Goal: Communication & Community: Answer question/provide support

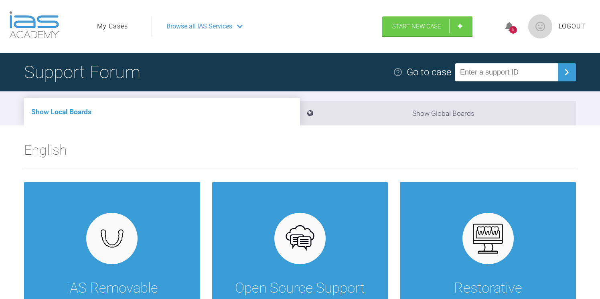
click at [120, 28] on link "My Cases" at bounding box center [112, 26] width 31 height 10
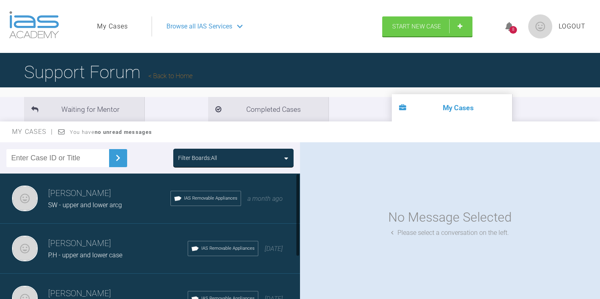
click at [102, 198] on h3 "[PERSON_NAME]" at bounding box center [109, 194] width 122 height 14
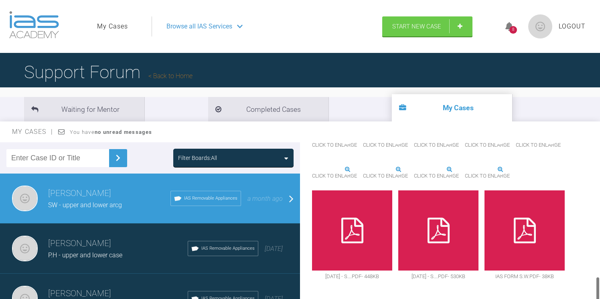
scroll to position [815, 0]
click at [398, 231] on div at bounding box center [438, 230] width 80 height 80
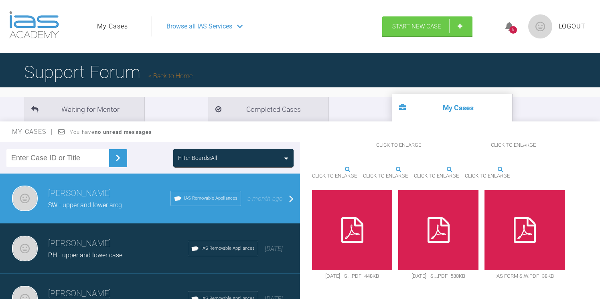
click at [392, 190] on div at bounding box center [352, 230] width 80 height 80
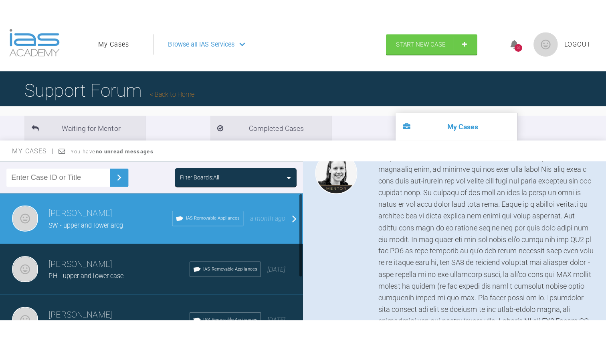
scroll to position [0, 0]
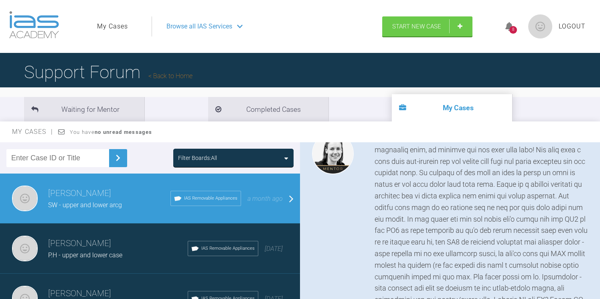
click at [190, 31] on span "Browse all IAS Services" at bounding box center [199, 26] width 66 height 10
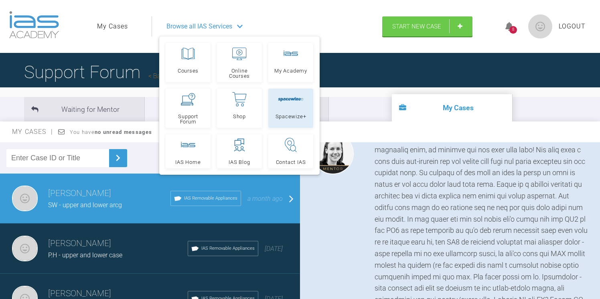
click at [291, 98] on icon at bounding box center [291, 99] width 26 height 5
click at [299, 107] on link "Spacewize+" at bounding box center [290, 108] width 45 height 39
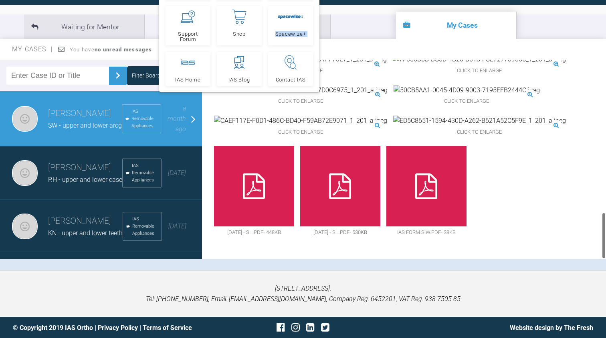
scroll to position [647, 0]
click at [387, 179] on div at bounding box center [427, 186] width 80 height 80
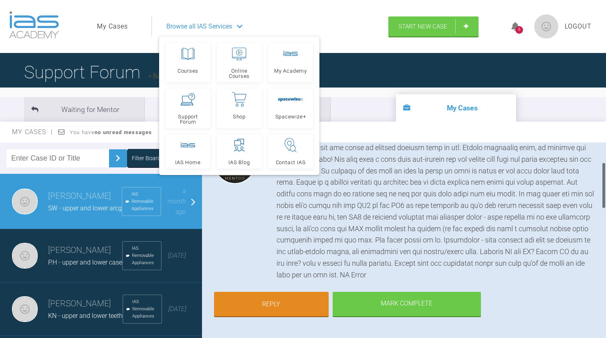
scroll to position [135, 0]
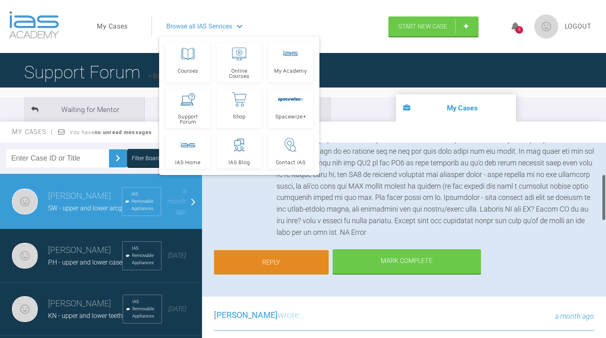
click at [296, 250] on link "Reply" at bounding box center [271, 262] width 115 height 25
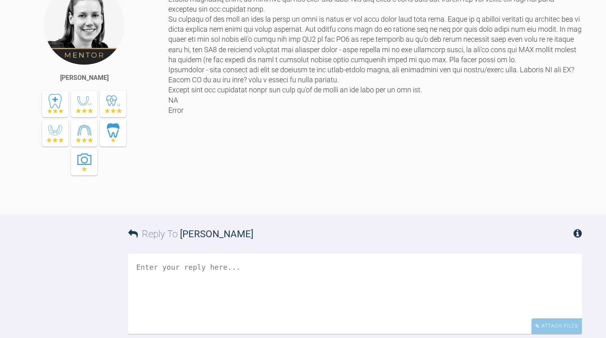
scroll to position [805, 0]
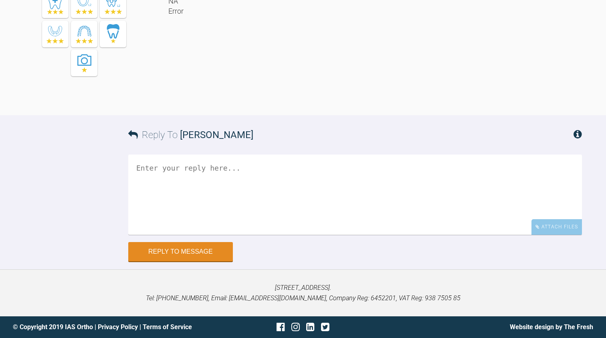
click at [211, 215] on textarea at bounding box center [355, 194] width 454 height 80
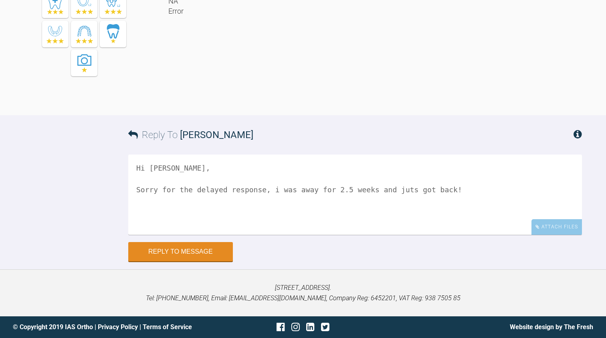
click at [239, 193] on textarea "Hi Kelly, Sorry for the delayed response, i was away for 2.5 weeks and juts got…" at bounding box center [355, 194] width 454 height 80
click at [399, 196] on textarea "Hi Kelly, Sorry for the delayed response, I was away for 2.5 weeks and juts got…" at bounding box center [355, 194] width 454 height 80
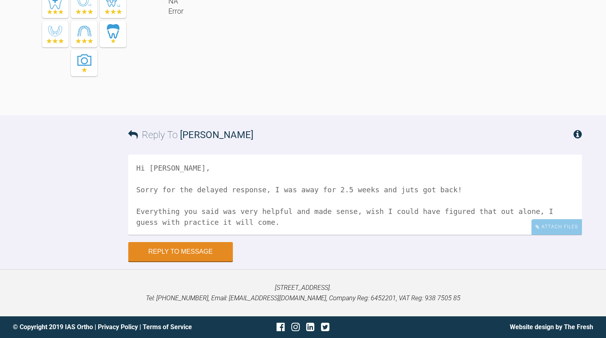
scroll to position [3, 0]
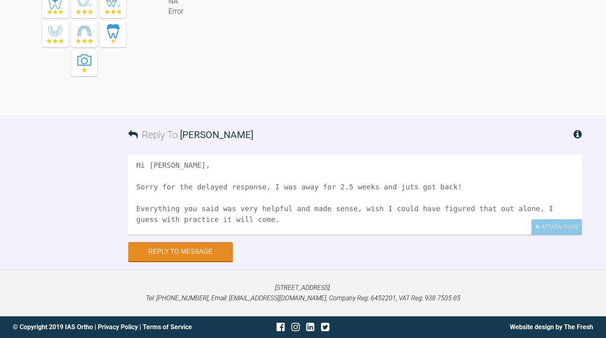
click at [371, 230] on textarea "Hi Kelly, Sorry for the delayed response, I was away for 2.5 weeks and juts got…" at bounding box center [355, 194] width 454 height 80
click at [383, 233] on textarea "Hi Kelly, Sorry for the delayed response, I was away for 2.5 weeks and juts got…" at bounding box center [355, 194] width 454 height 80
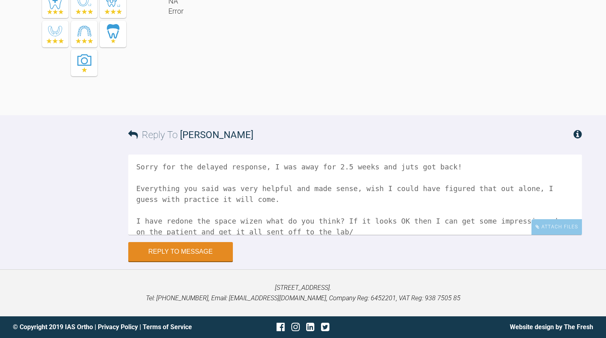
scroll to position [22, 0]
click at [232, 224] on textarea "Hi Kelly, Sorry for the delayed response, I was away for 2.5 weeks and juts got…" at bounding box center [355, 194] width 454 height 80
type textarea "Hi [PERSON_NAME], Sorry for the delayed response, I was away for 2.5 weeks and …"
click at [142, 247] on button "Reply to Message" at bounding box center [180, 252] width 105 height 19
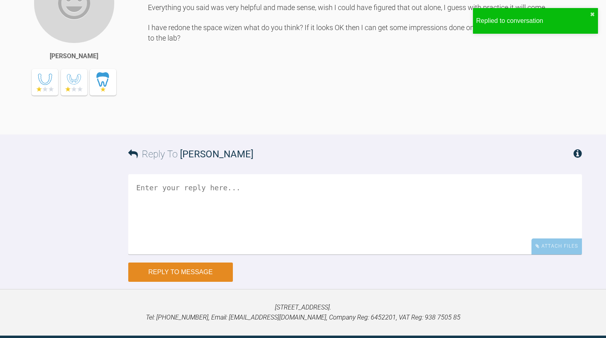
scroll to position [1032, 0]
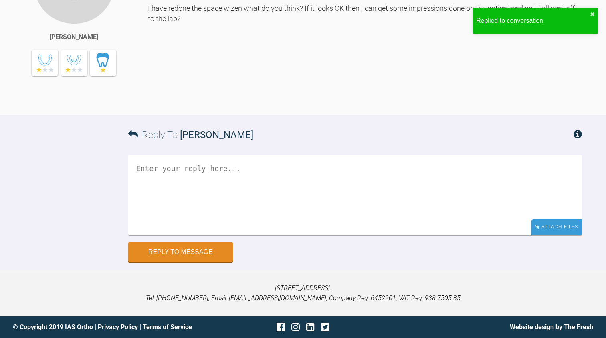
click at [550, 235] on div "Attach Files" at bounding box center [557, 227] width 51 height 16
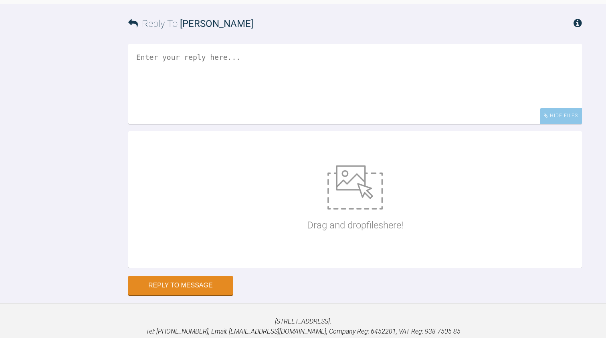
scroll to position [1132, 0]
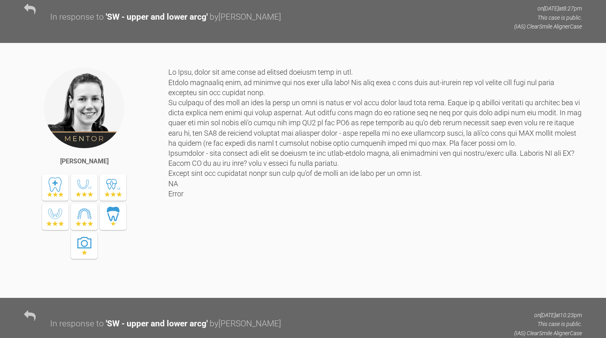
scroll to position [687, 0]
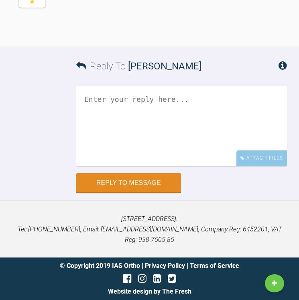
scroll to position [1579, 0]
click at [251, 165] on div "Attach Files" at bounding box center [261, 158] width 51 height 16
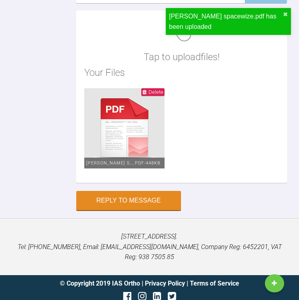
scroll to position [1698, 0]
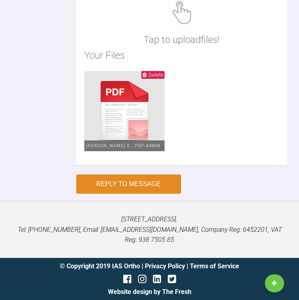
click at [145, 194] on button "Reply to Message" at bounding box center [128, 183] width 105 height 19
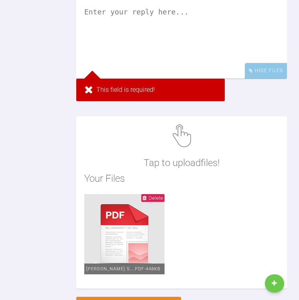
scroll to position [1603, 0]
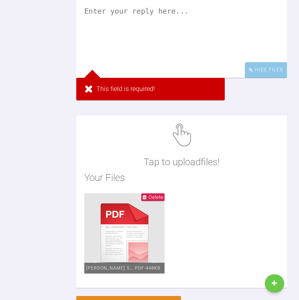
click at [179, 78] on textarea at bounding box center [181, 38] width 210 height 80
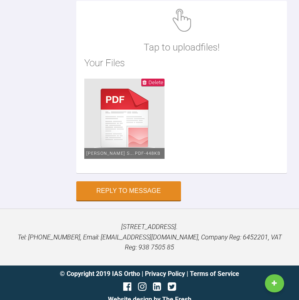
scroll to position [1691, 0]
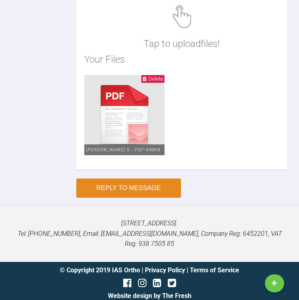
type textarea "Sorry, forgot to upload. Here is the new spacewize"
click at [155, 198] on button "Reply to Message" at bounding box center [128, 187] width 105 height 19
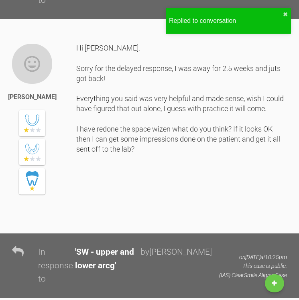
scroll to position [1325, 0]
